Goal: Check status: Check status

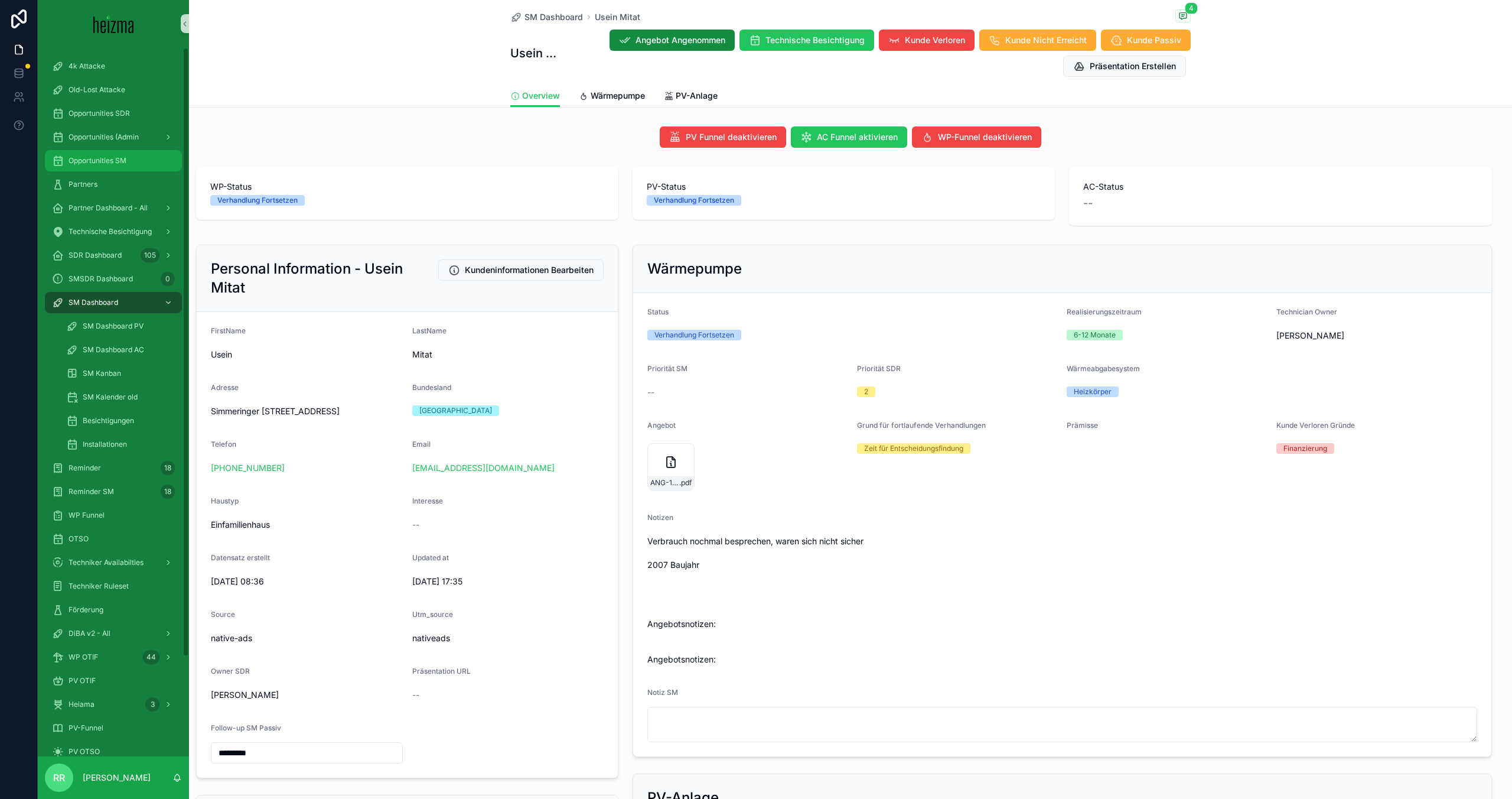
click at [127, 158] on div "Opportunities SM" at bounding box center [113, 161] width 123 height 19
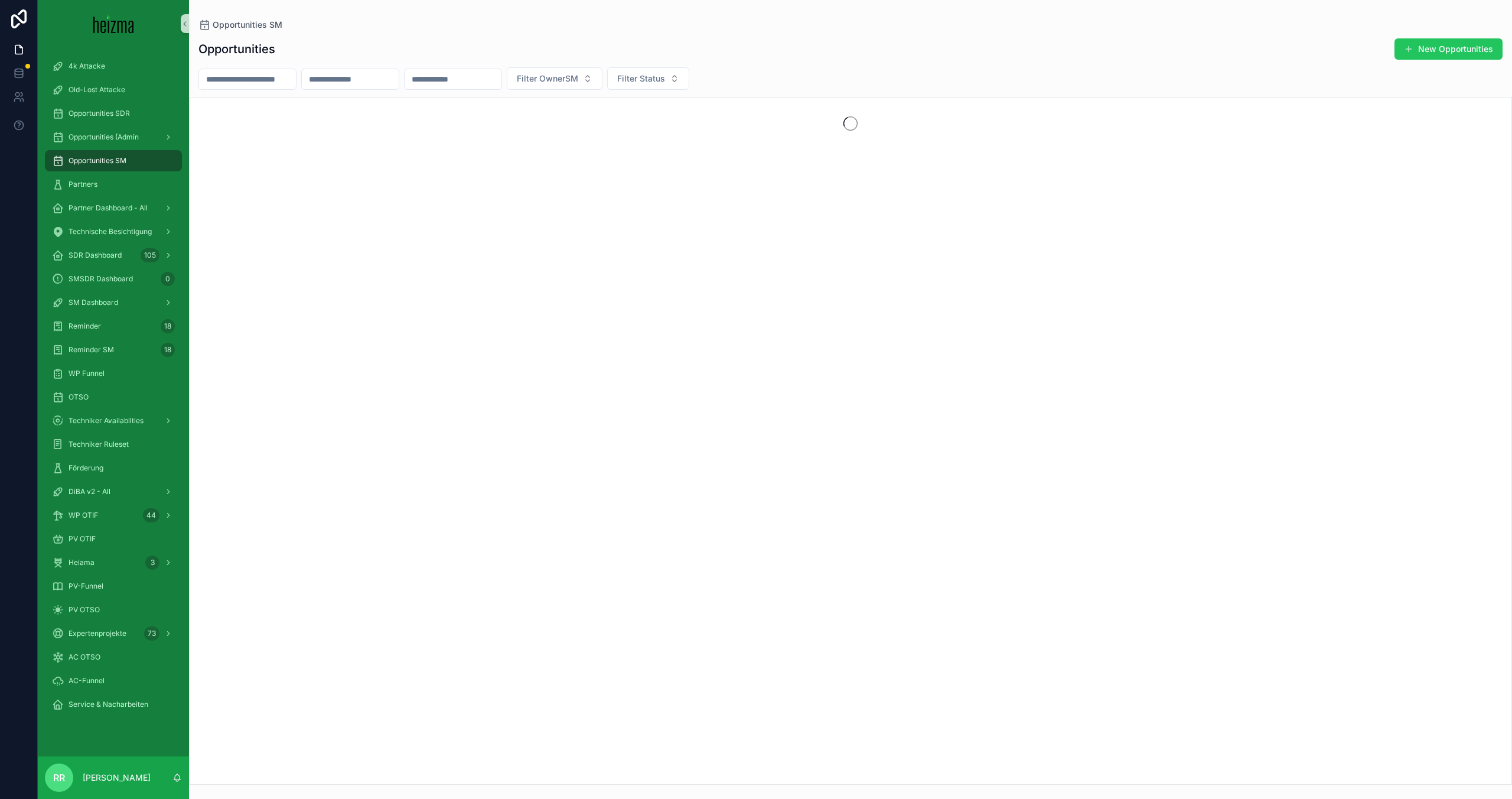
click at [251, 71] on input "scrollable content" at bounding box center [247, 78] width 97 height 16
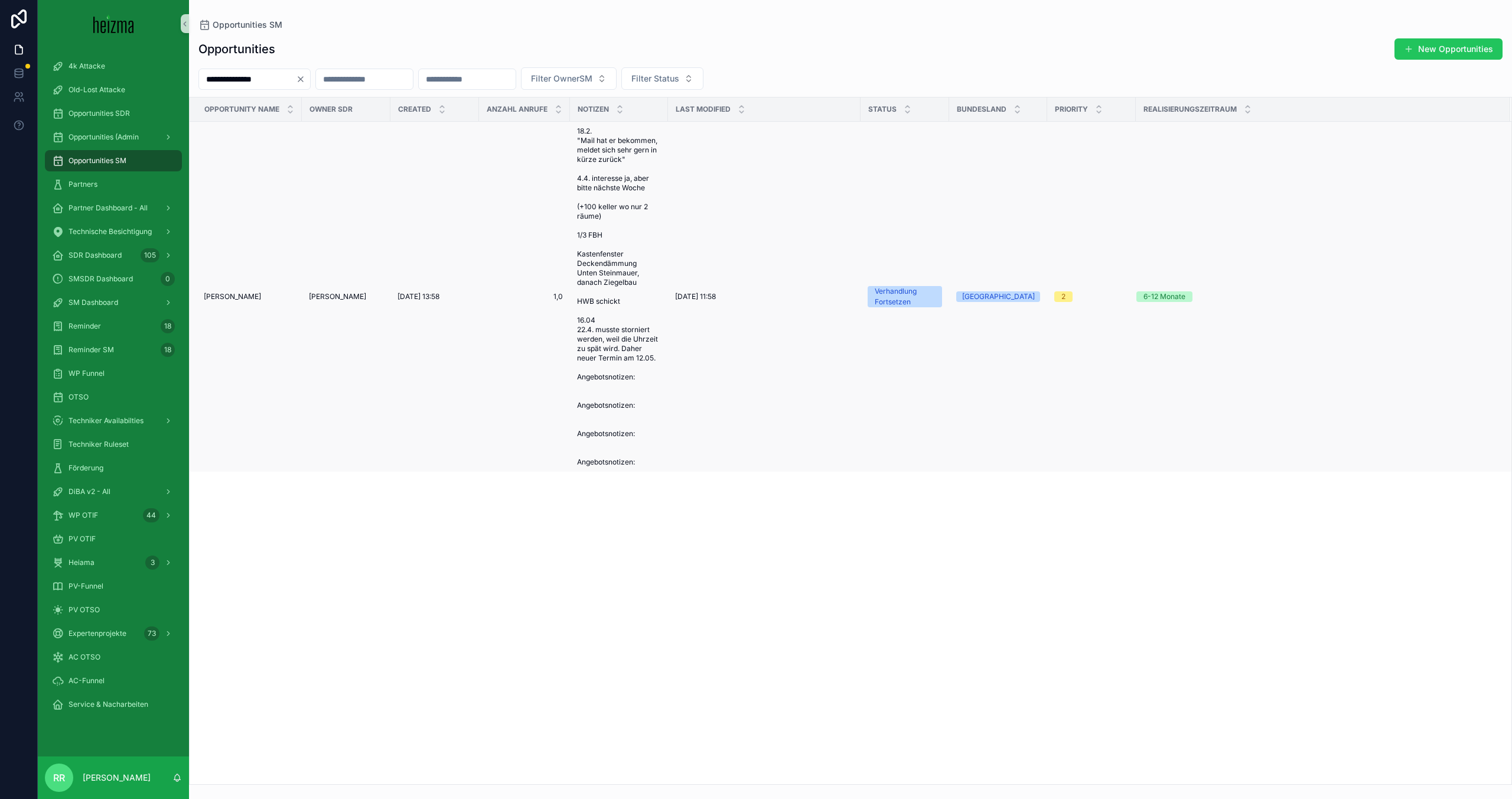
type input "**********"
click at [231, 300] on span "[PERSON_NAME]" at bounding box center [232, 297] width 57 height 9
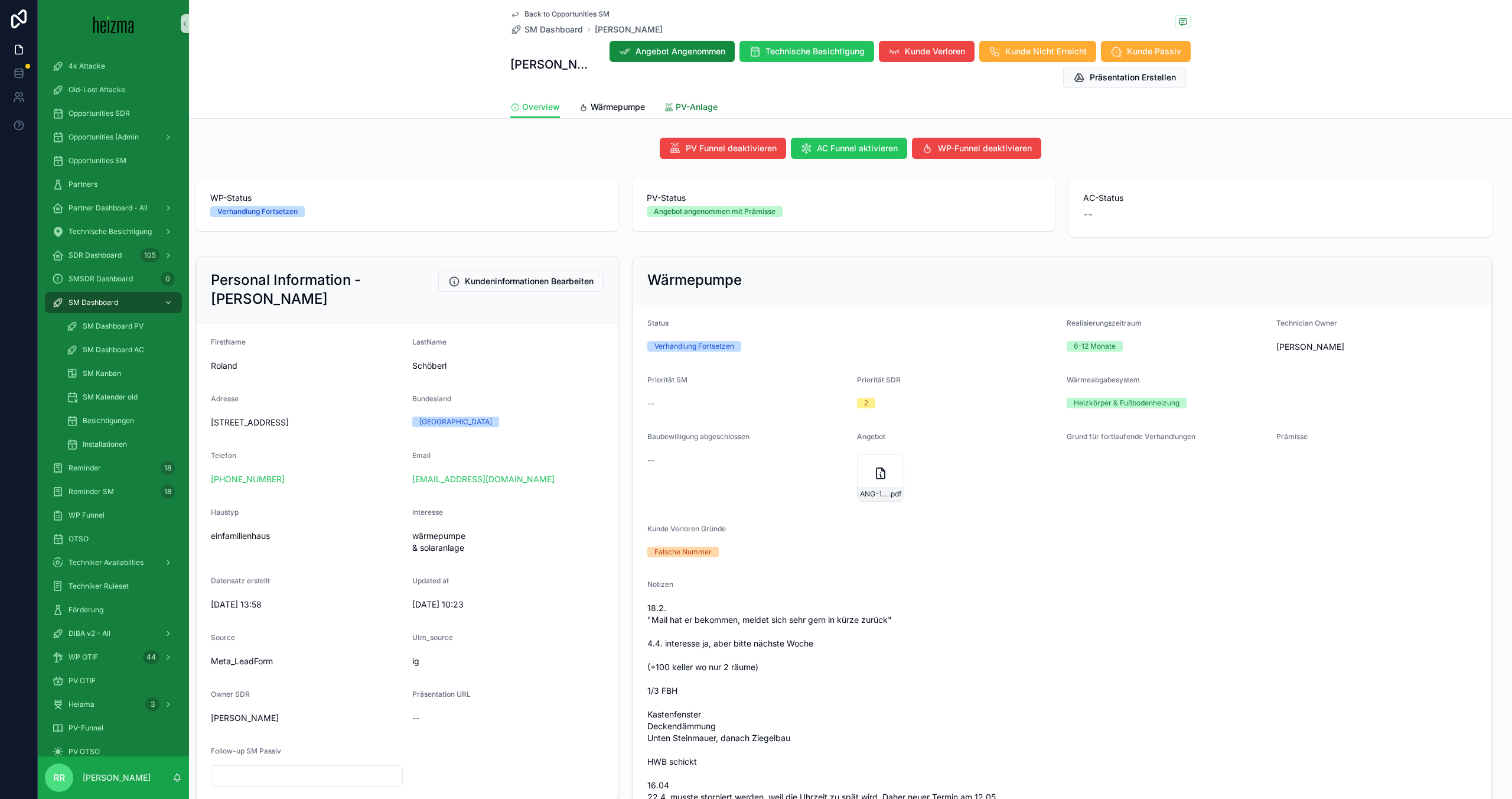
click at [695, 108] on span "PV-Anlage" at bounding box center [696, 107] width 42 height 12
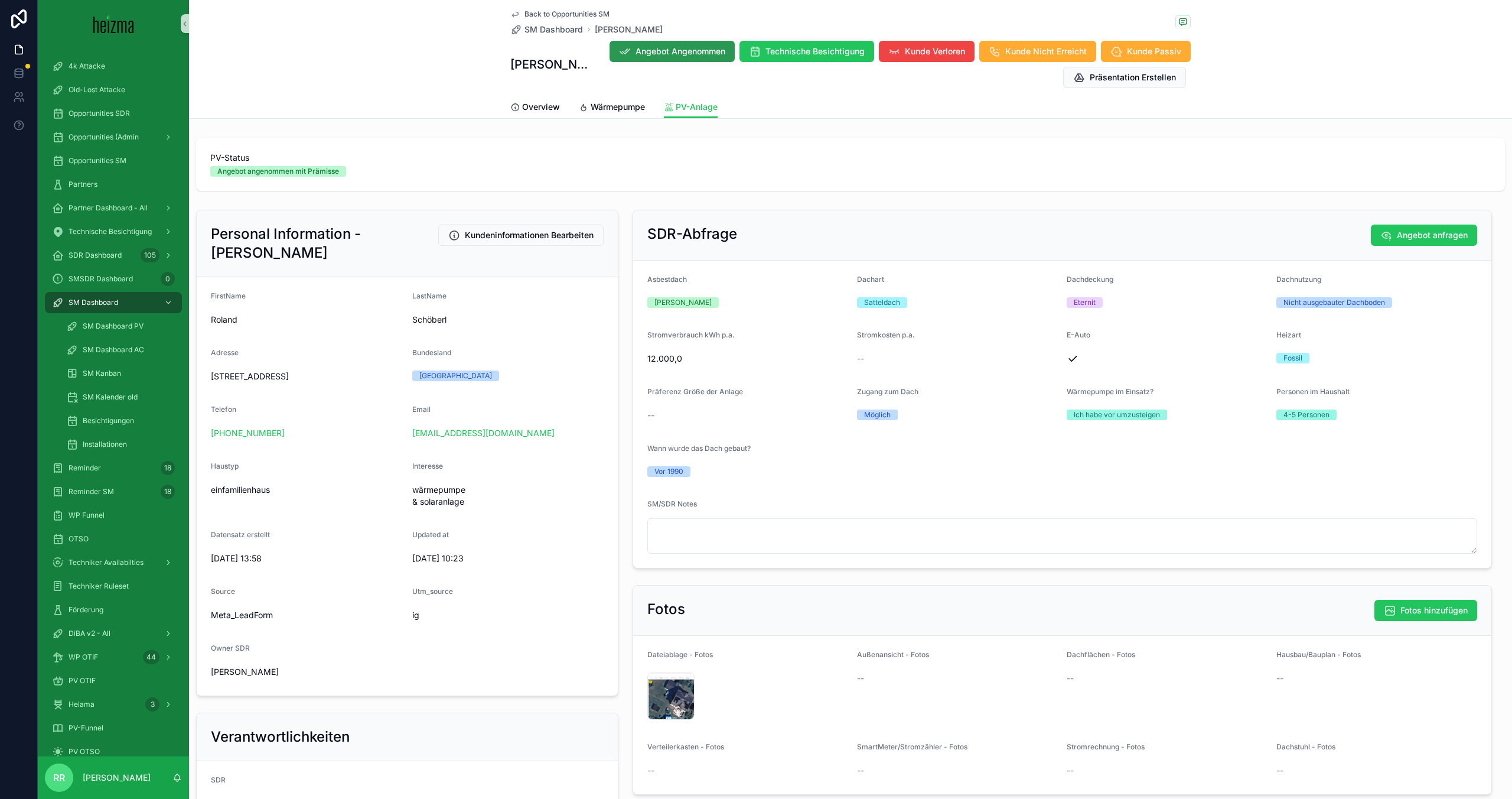
click at [704, 57] on span "Angebot Angenommen" at bounding box center [680, 51] width 89 height 12
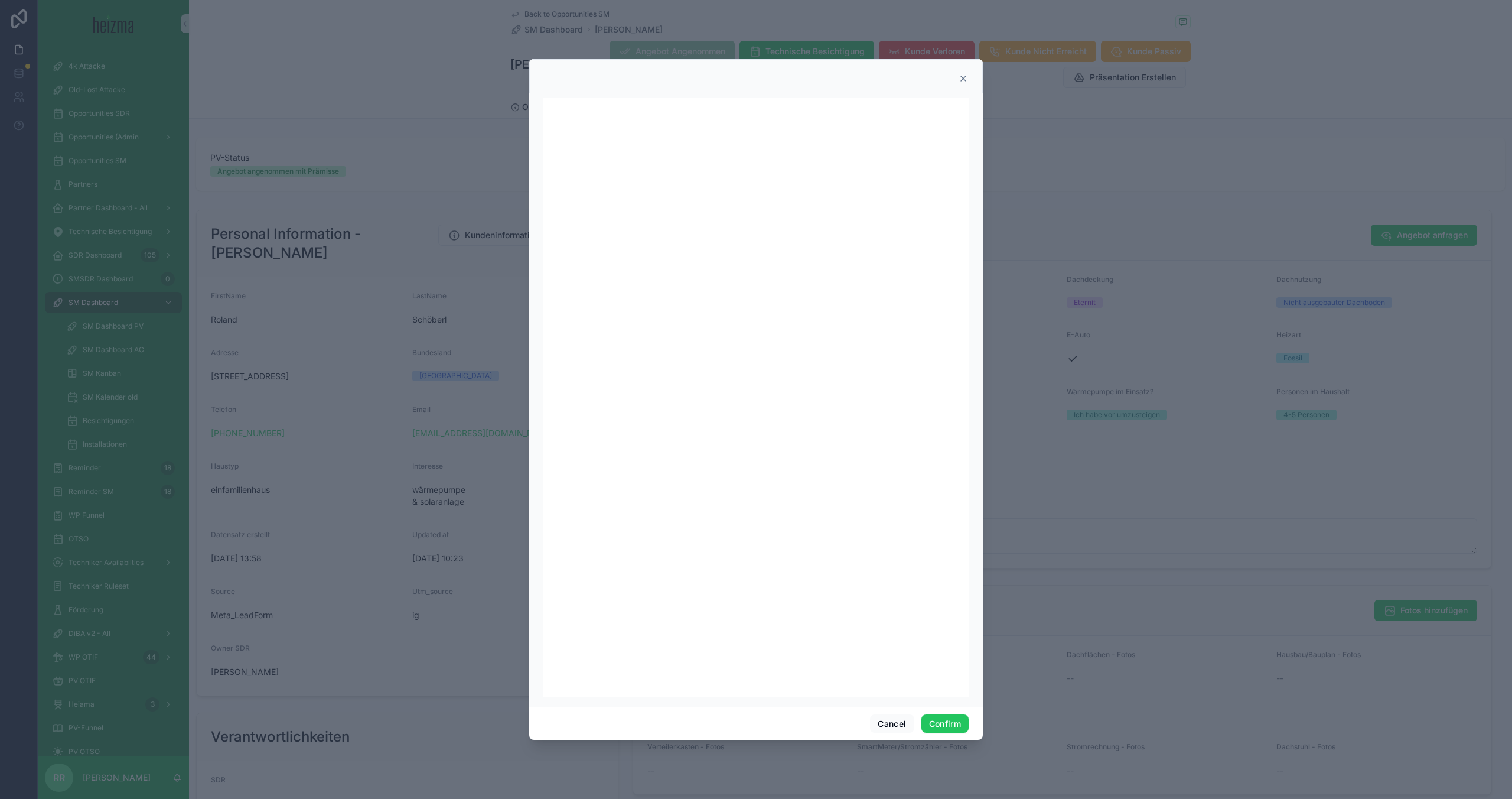
click at [965, 82] on icon at bounding box center [964, 78] width 9 height 9
